Goal: Transaction & Acquisition: Purchase product/service

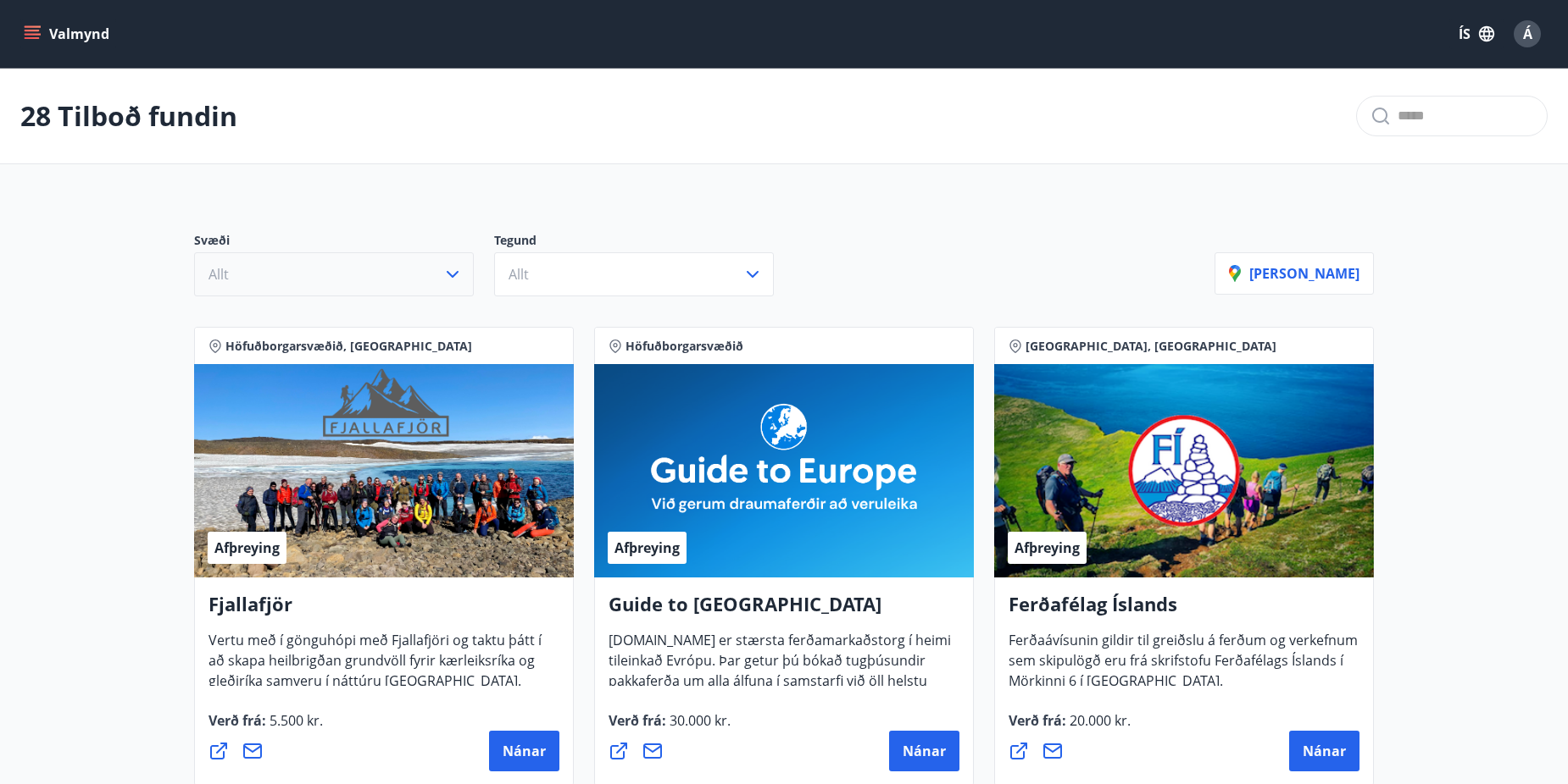
click at [444, 275] on icon "button" at bounding box center [452, 274] width 20 height 20
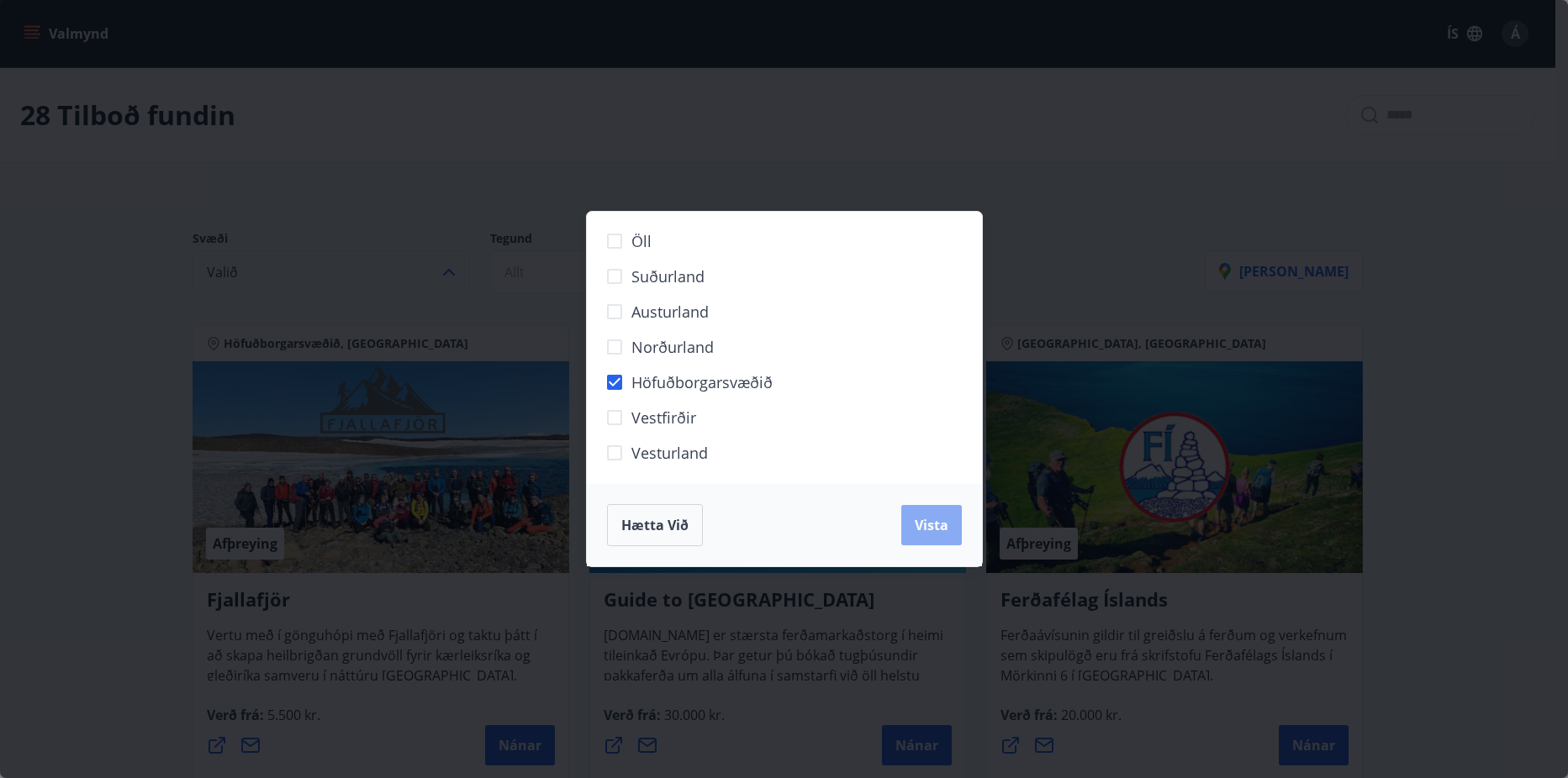
click at [933, 516] on span "Vista" at bounding box center [931, 524] width 33 height 18
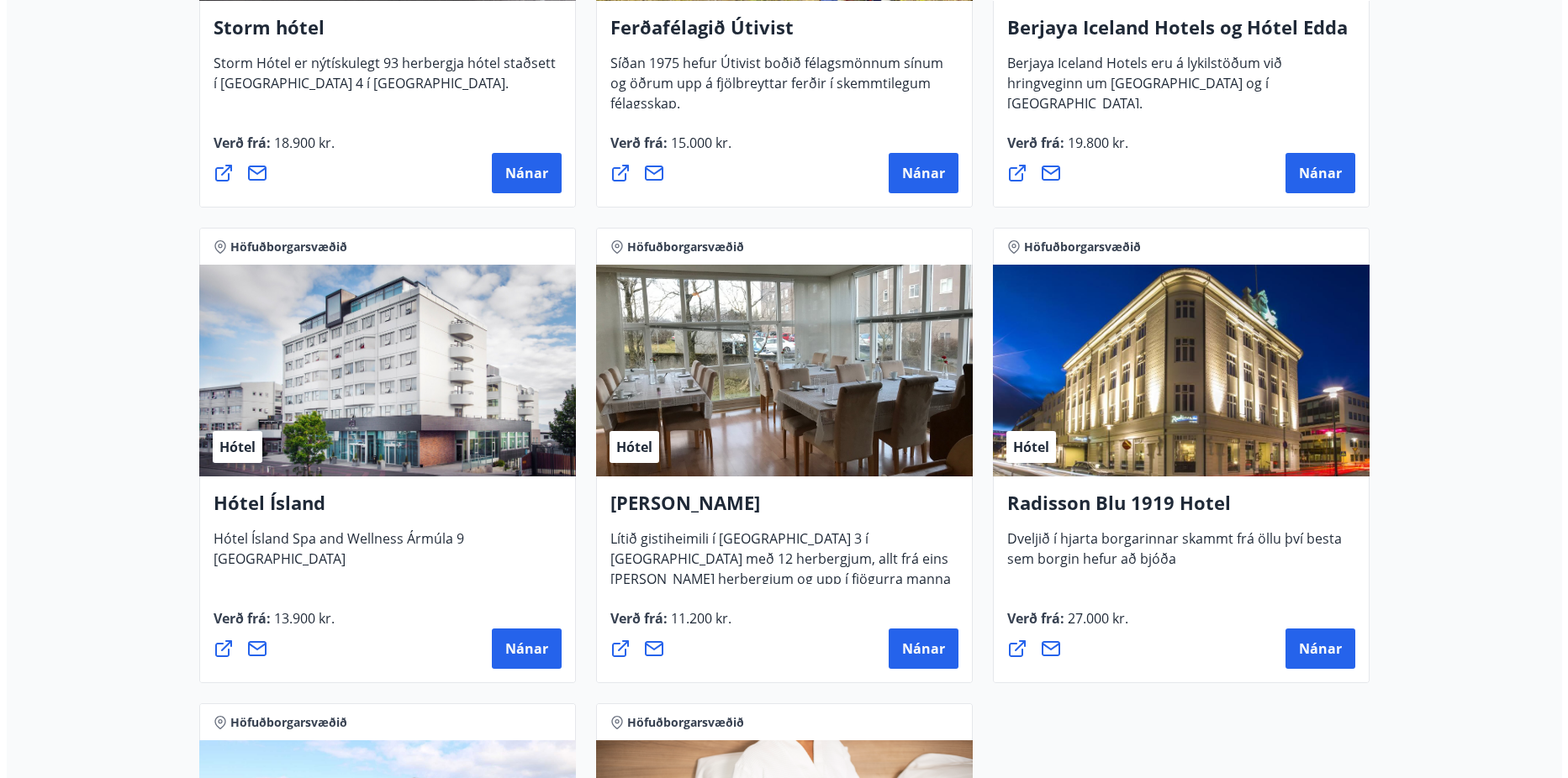
scroll to position [1177, 0]
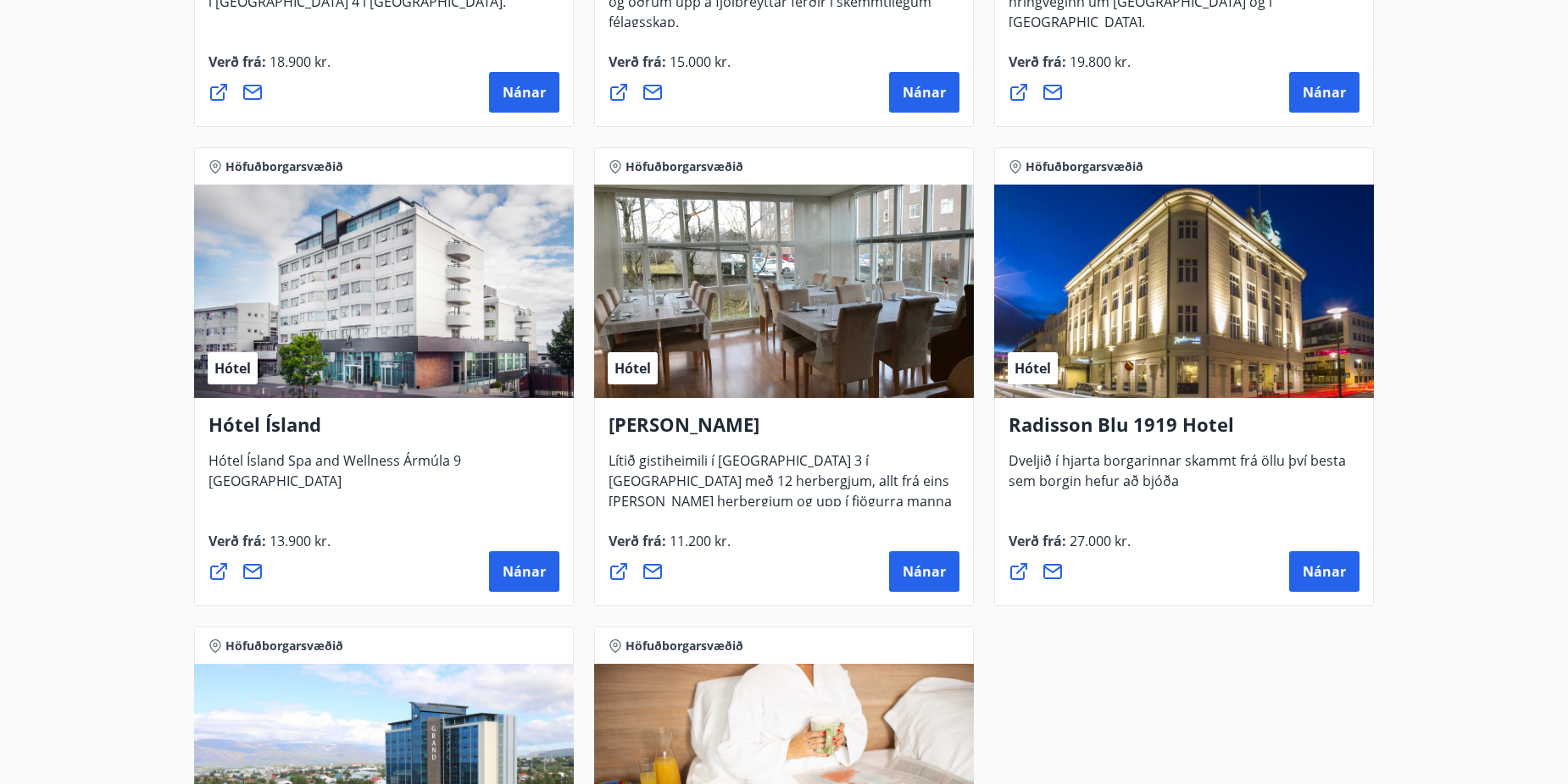
click at [1147, 418] on h4 "Radisson Blu 1919 Hotel" at bounding box center [1183, 430] width 351 height 39
click at [1308, 559] on button "Nánar" at bounding box center [1324, 572] width 70 height 40
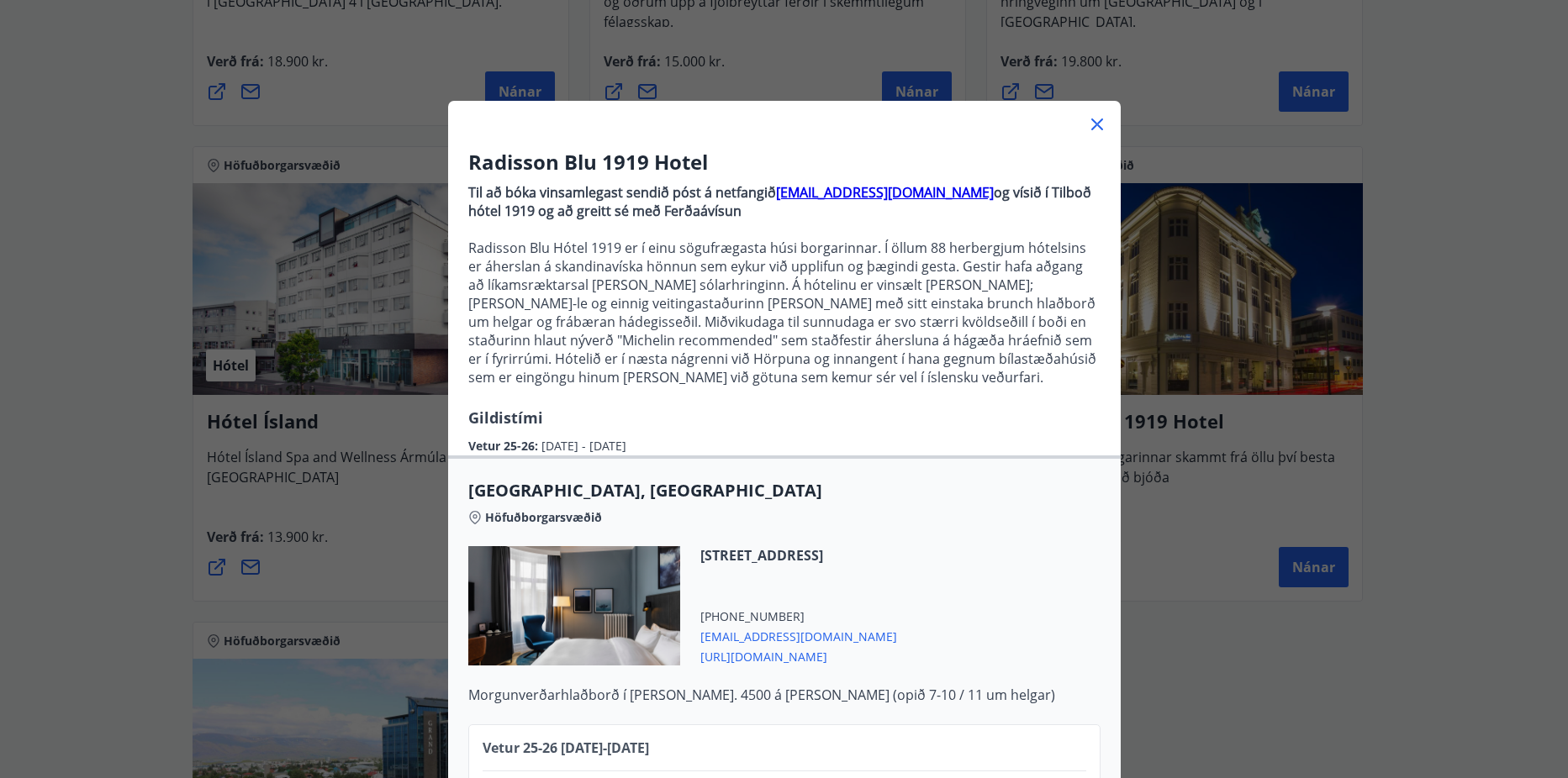
click at [918, 190] on strong "[EMAIL_ADDRESS][DOMAIN_NAME]" at bounding box center [884, 192] width 217 height 18
click at [897, 549] on span "[STREET_ADDRESS]" at bounding box center [798, 555] width 196 height 18
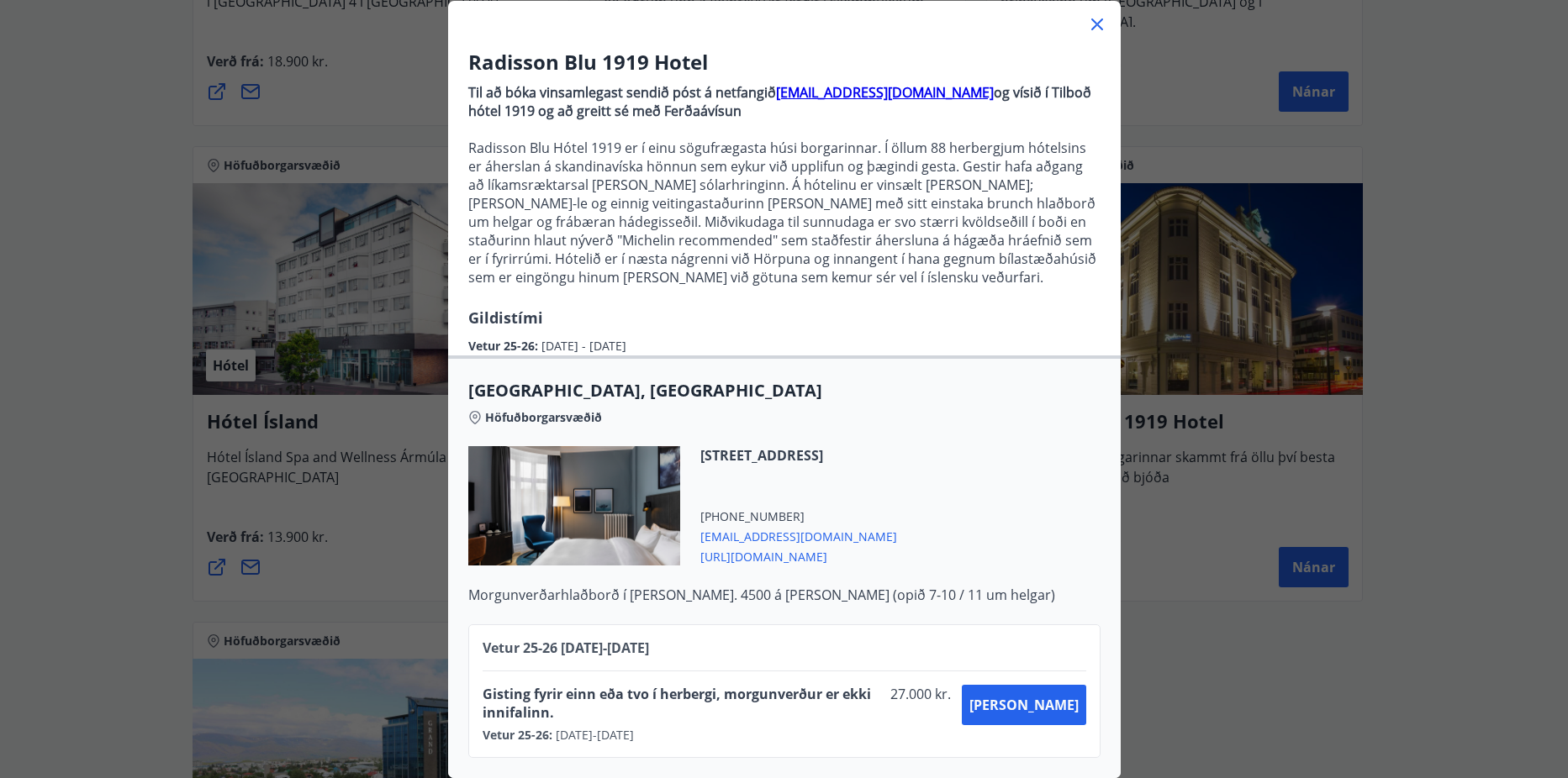
click at [849, 83] on strong "[EMAIL_ADDRESS][DOMAIN_NAME]" at bounding box center [884, 92] width 217 height 18
click at [968, 97] on p "Til að bóka vinsamlegast sendið póst á netfangið [EMAIL_ADDRESS][DOMAIN_NAME] o…" at bounding box center [784, 101] width 632 height 37
click at [1041, 699] on span "[PERSON_NAME]" at bounding box center [1023, 705] width 110 height 18
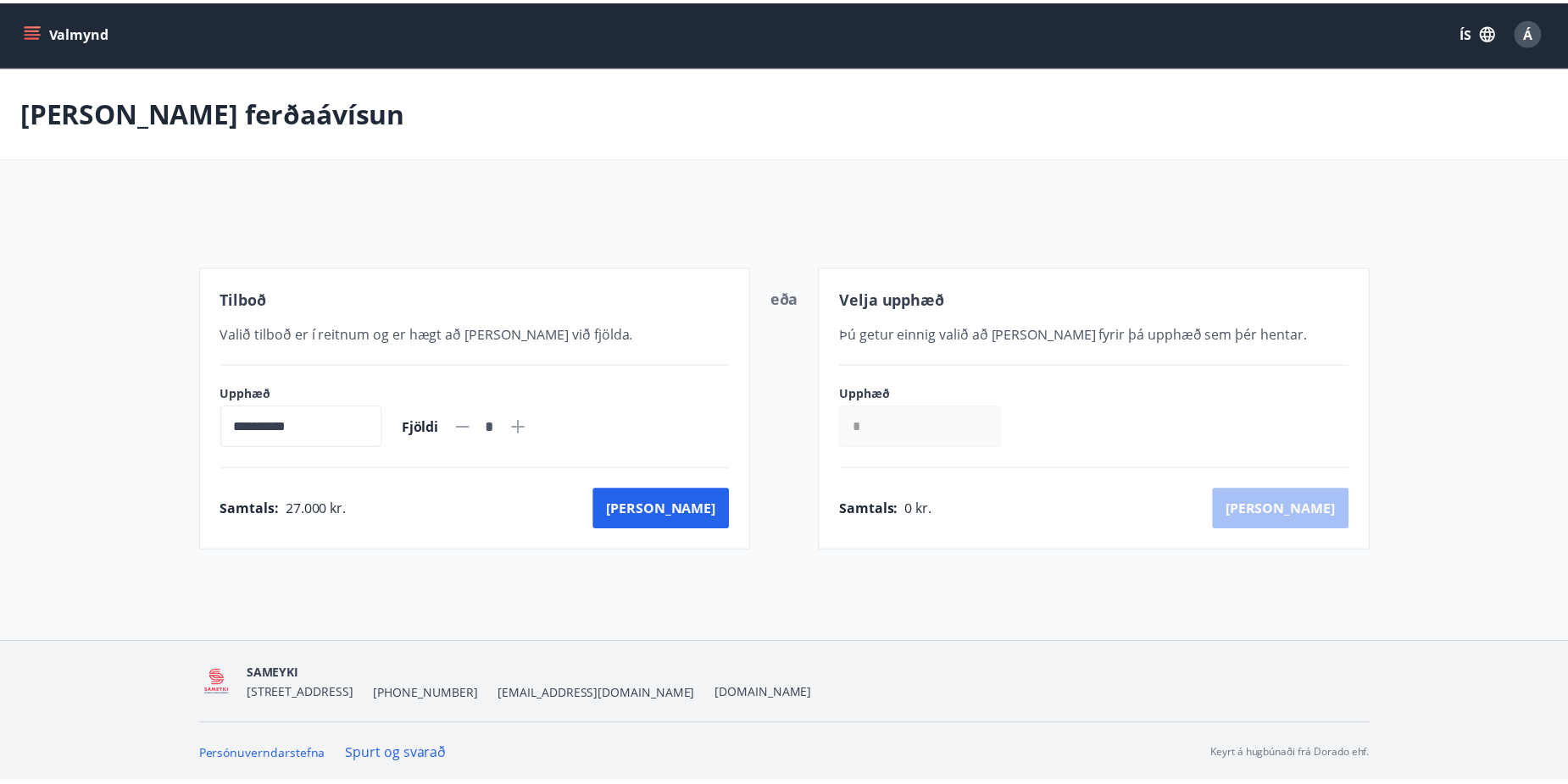
scroll to position [3, 0]
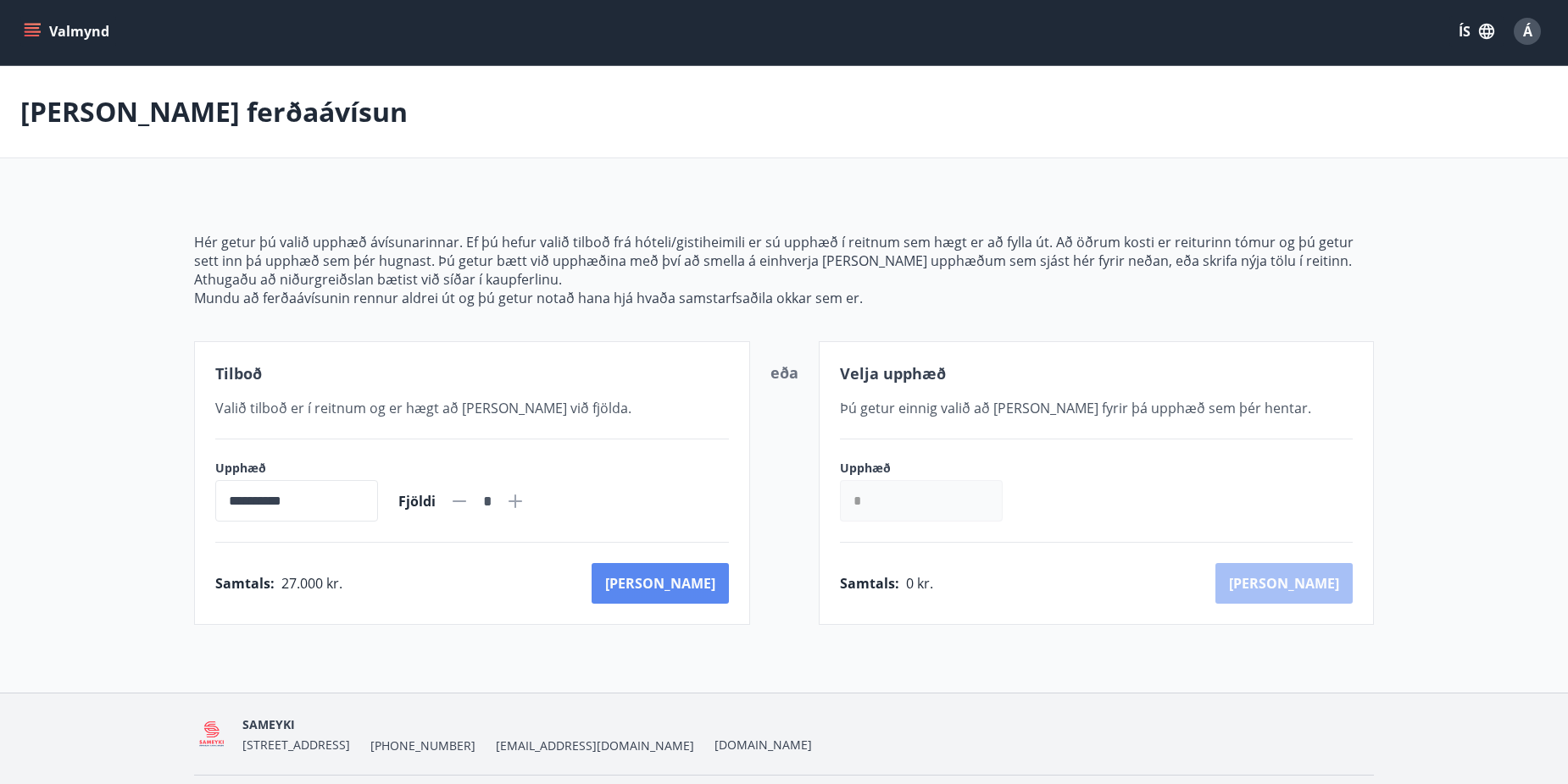
click at [688, 581] on button "[PERSON_NAME]" at bounding box center [660, 583] width 137 height 40
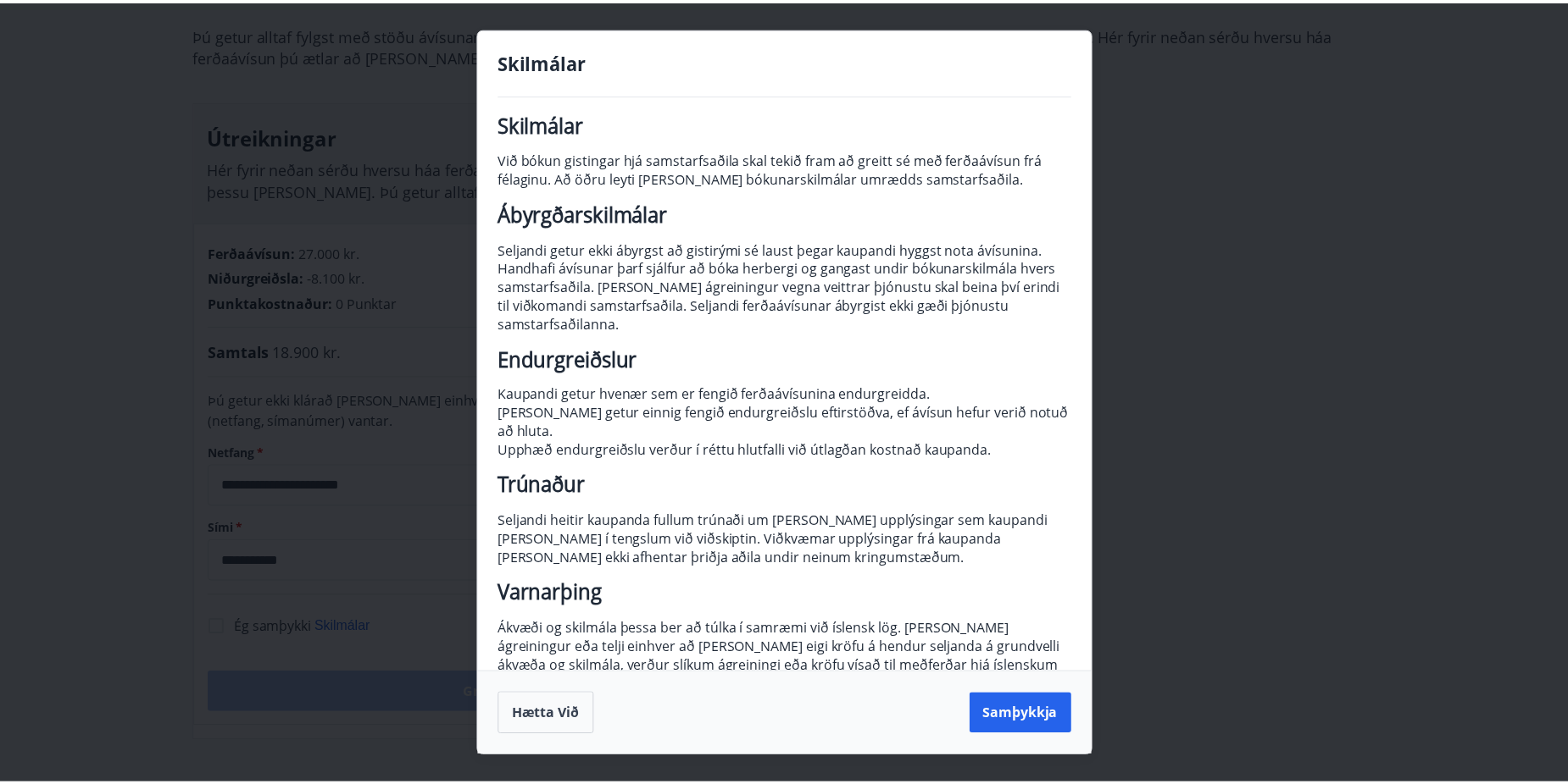
scroll to position [23, 0]
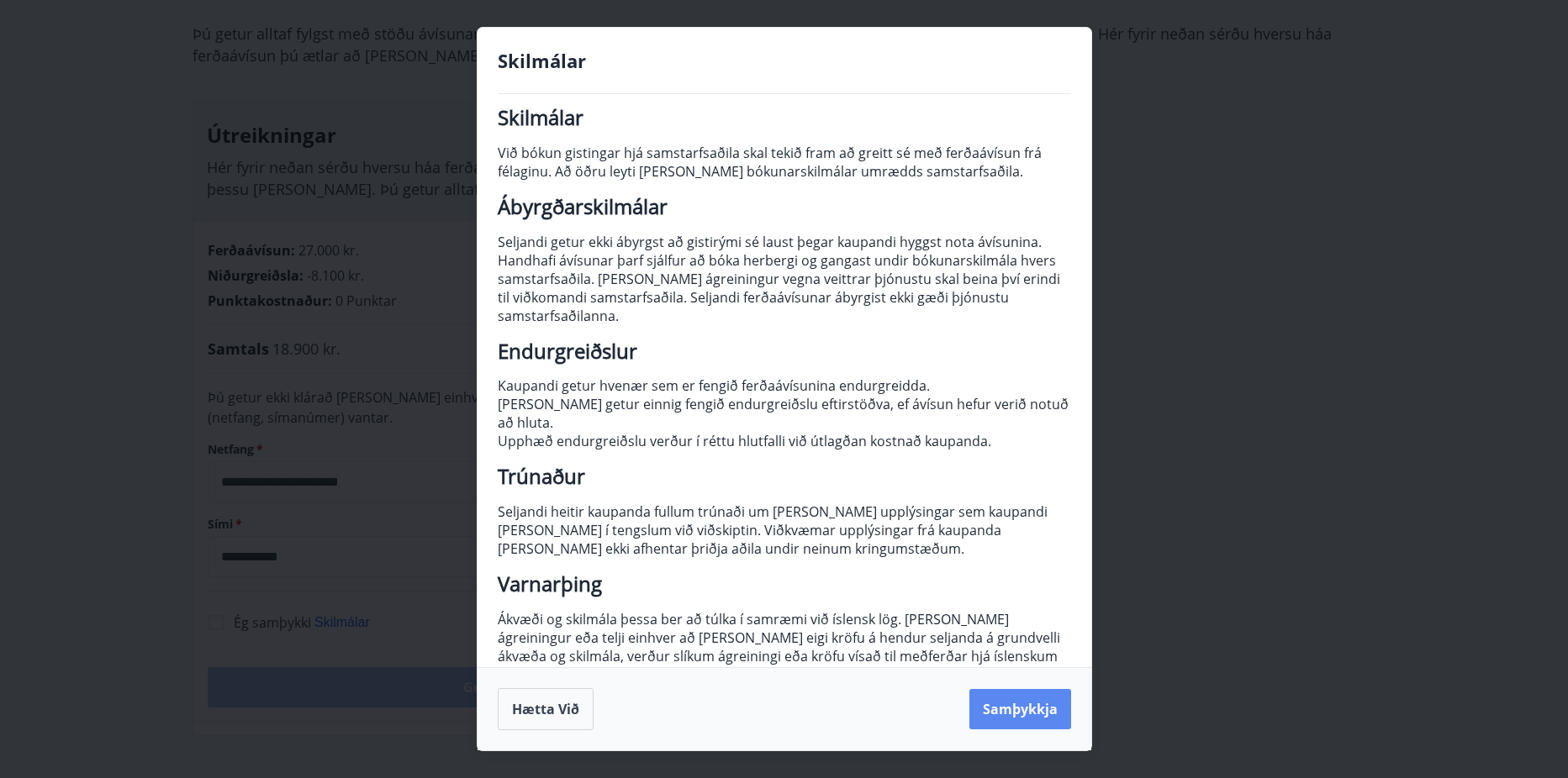
click at [1002, 710] on button "Samþykkja" at bounding box center [1020, 709] width 102 height 40
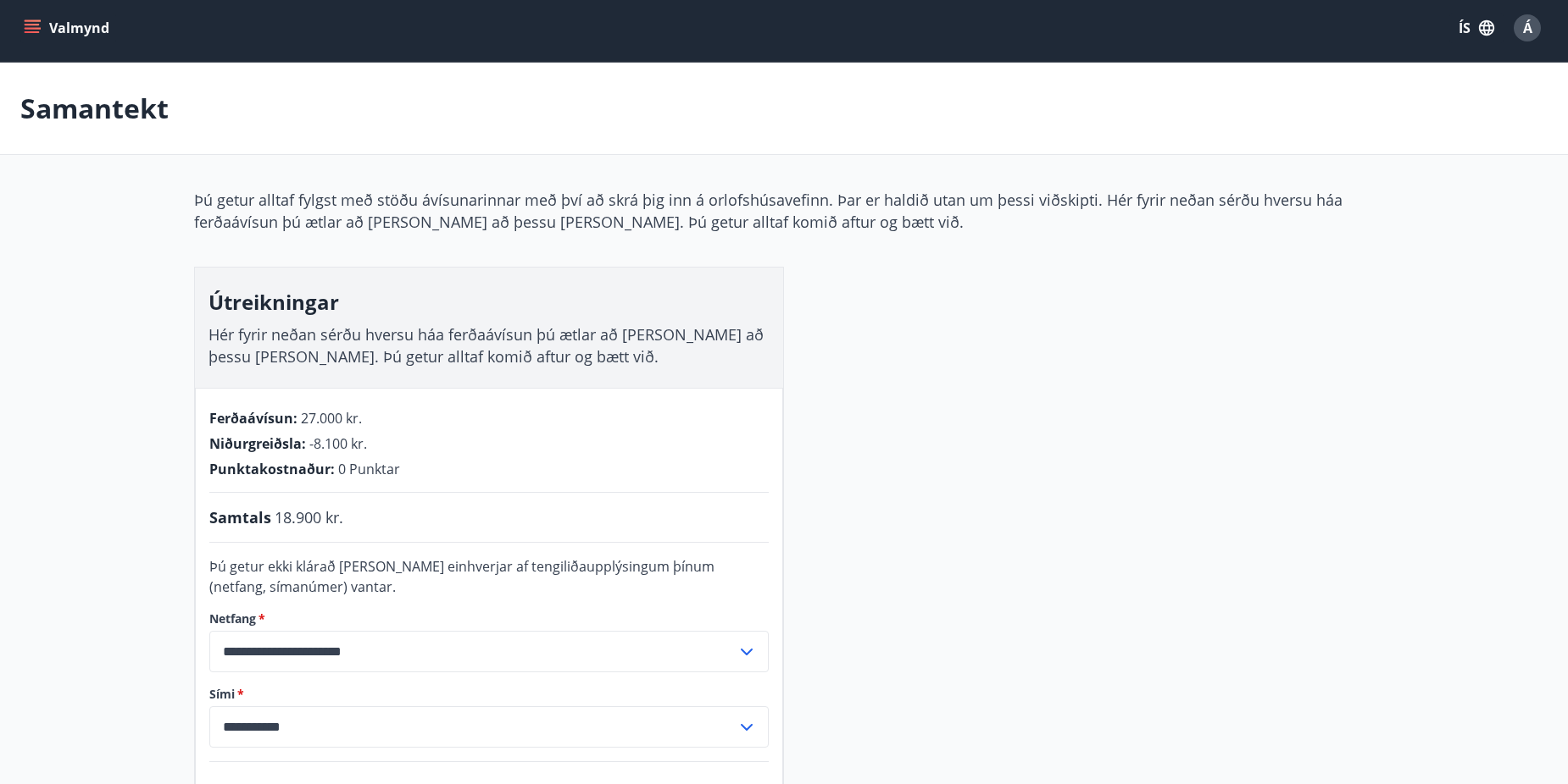
scroll to position [0, 0]
